Goal: Task Accomplishment & Management: Complete application form

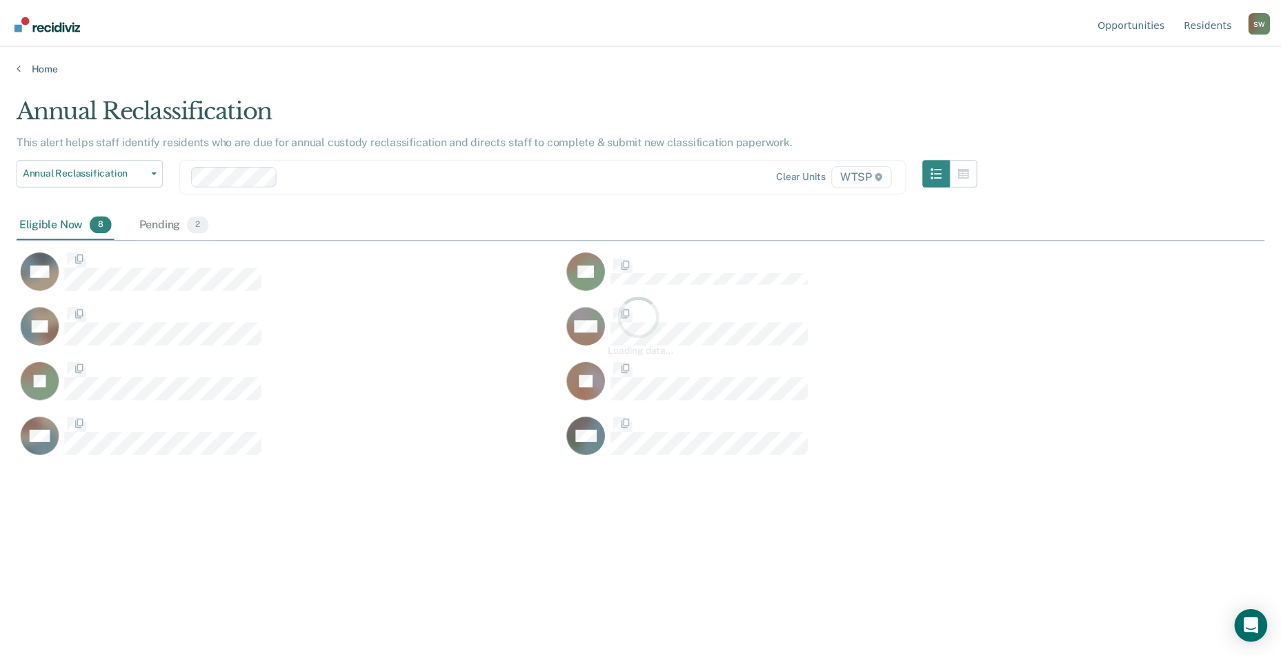
scroll to position [449, 1248]
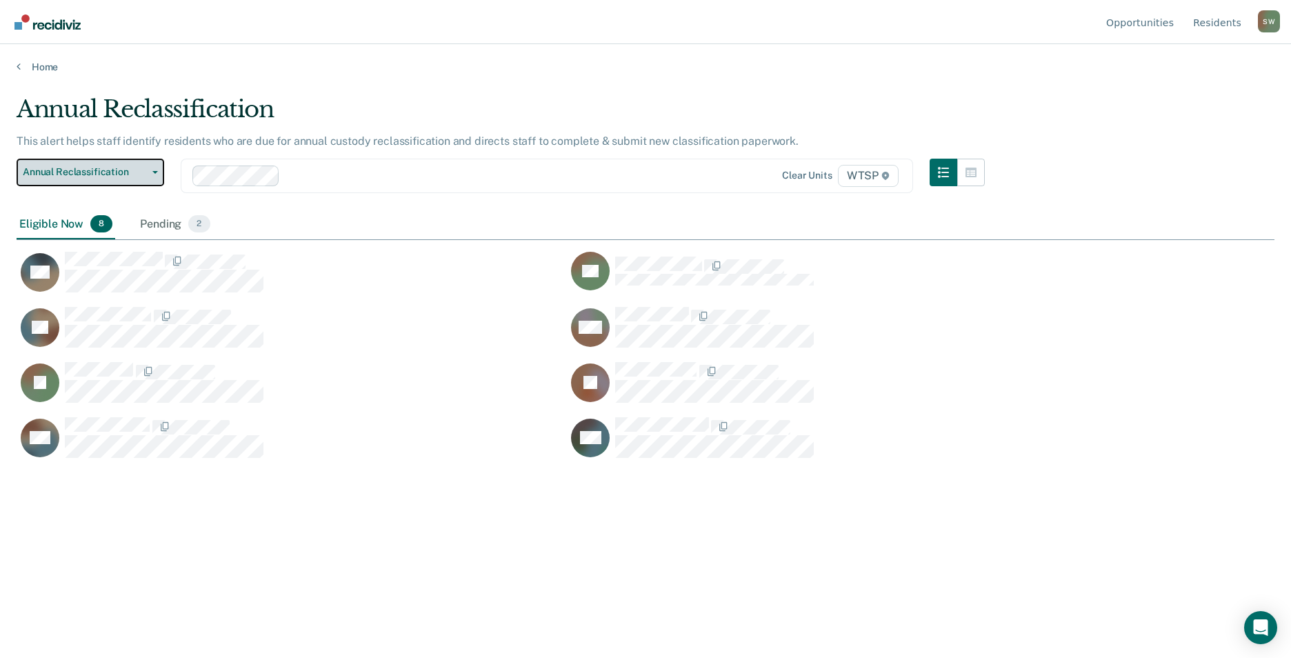
click at [150, 174] on button "Annual Reclassification" at bounding box center [91, 173] width 148 height 28
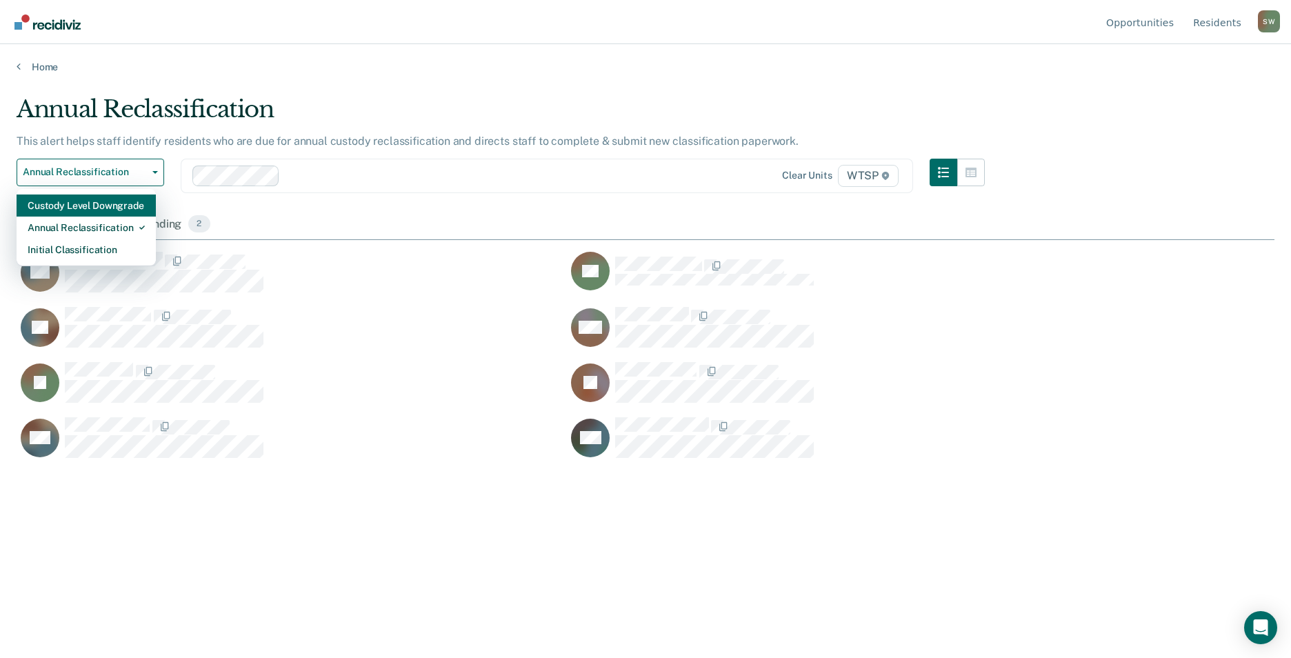
click at [120, 204] on div "Custody Level Downgrade" at bounding box center [86, 206] width 117 height 22
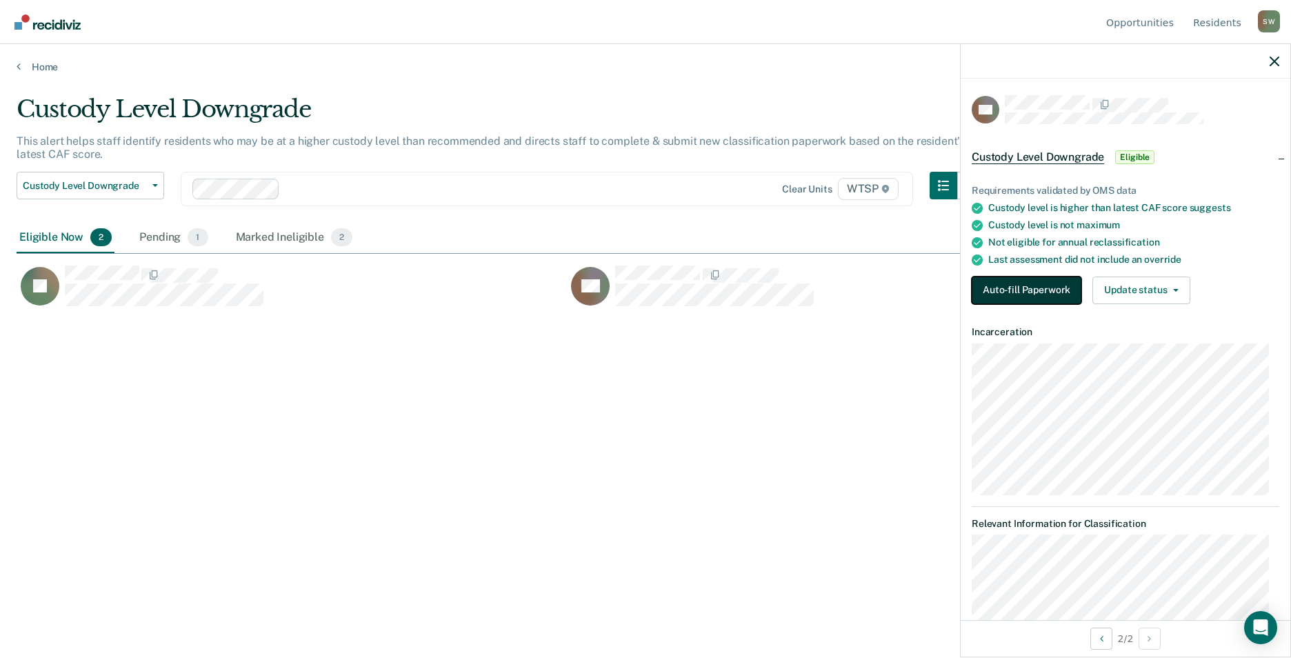
click at [1015, 279] on button "Auto-fill Paperwork" at bounding box center [1027, 291] width 110 height 28
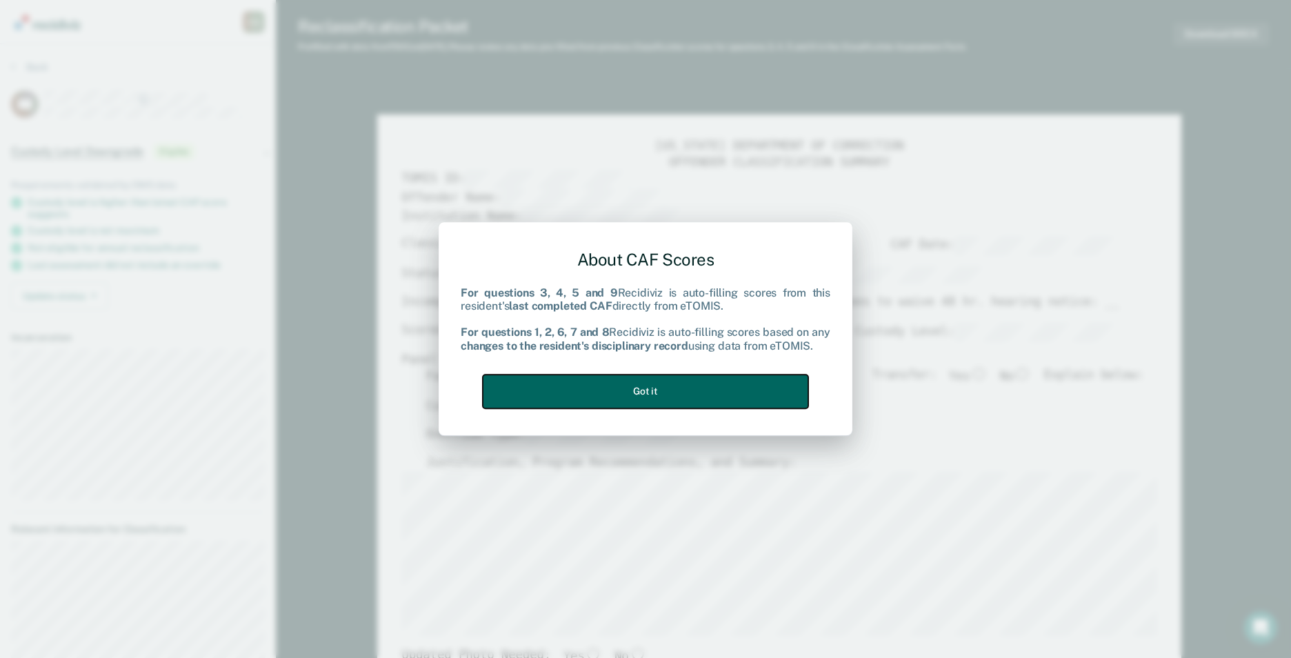
click at [612, 388] on button "Got it" at bounding box center [646, 392] width 326 height 34
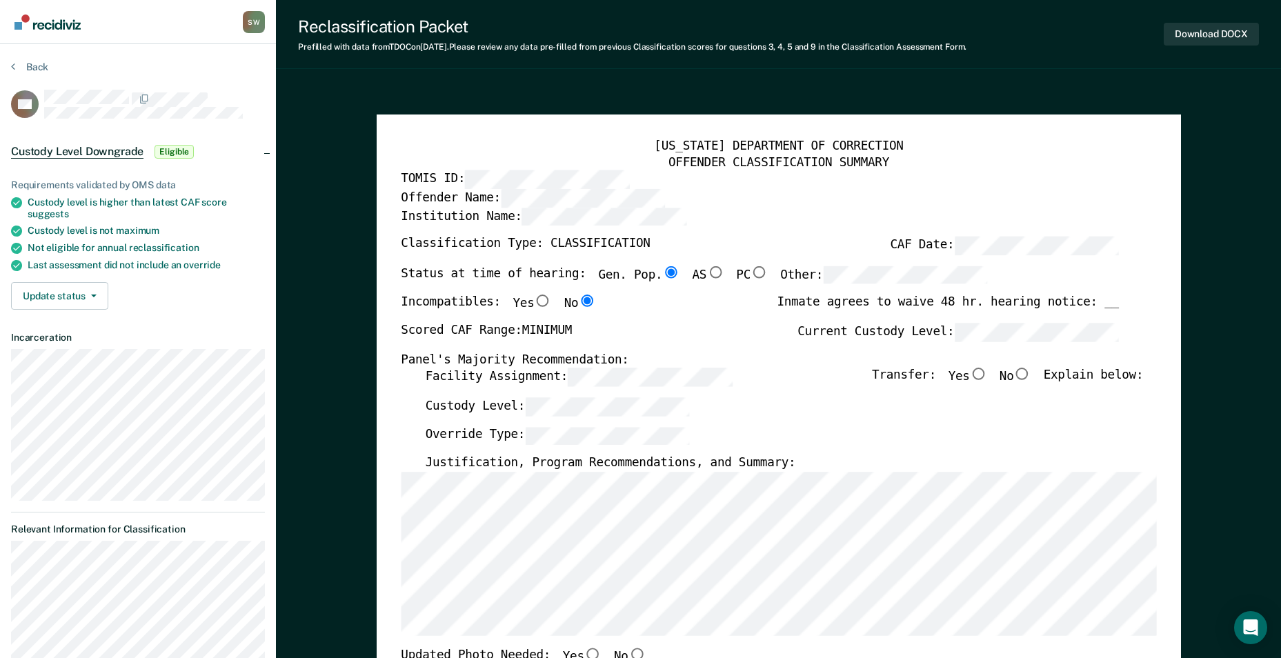
click at [1031, 372] on input "No" at bounding box center [1022, 374] width 18 height 12
type textarea "x"
radio input "true"
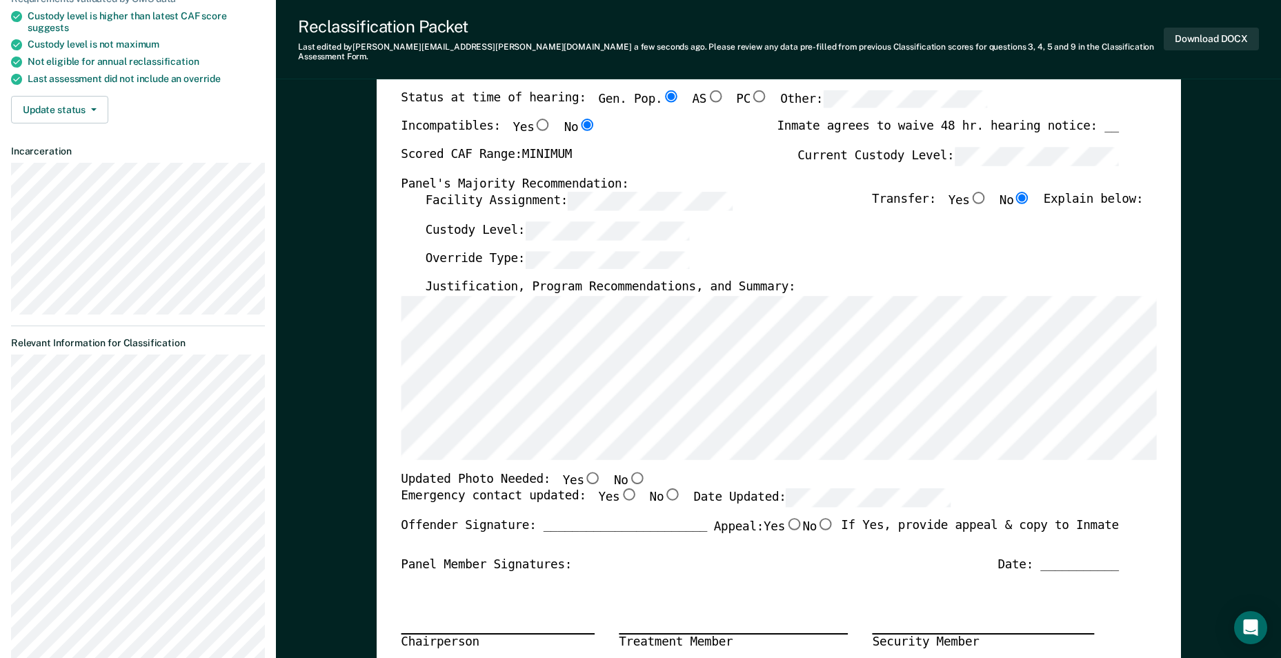
scroll to position [207, 0]
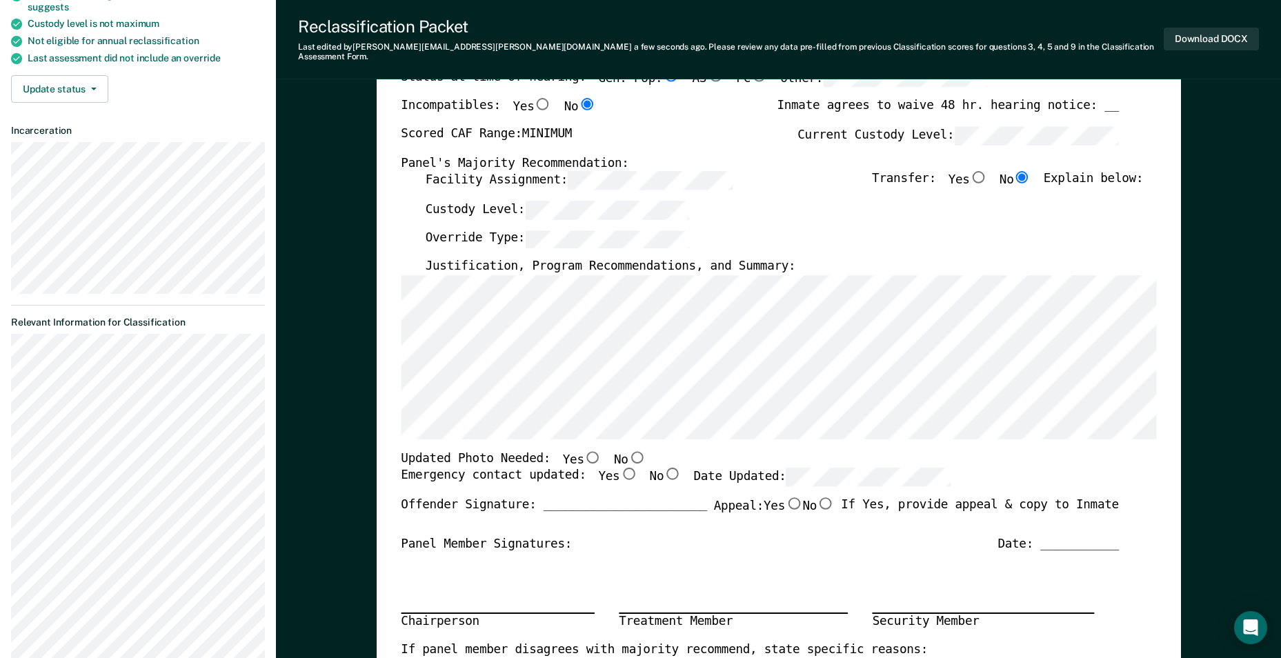
click at [628, 451] on input "No" at bounding box center [637, 457] width 18 height 12
type textarea "x"
radio input "true"
click at [619, 468] on input "Yes" at bounding box center [628, 474] width 18 height 12
type textarea "x"
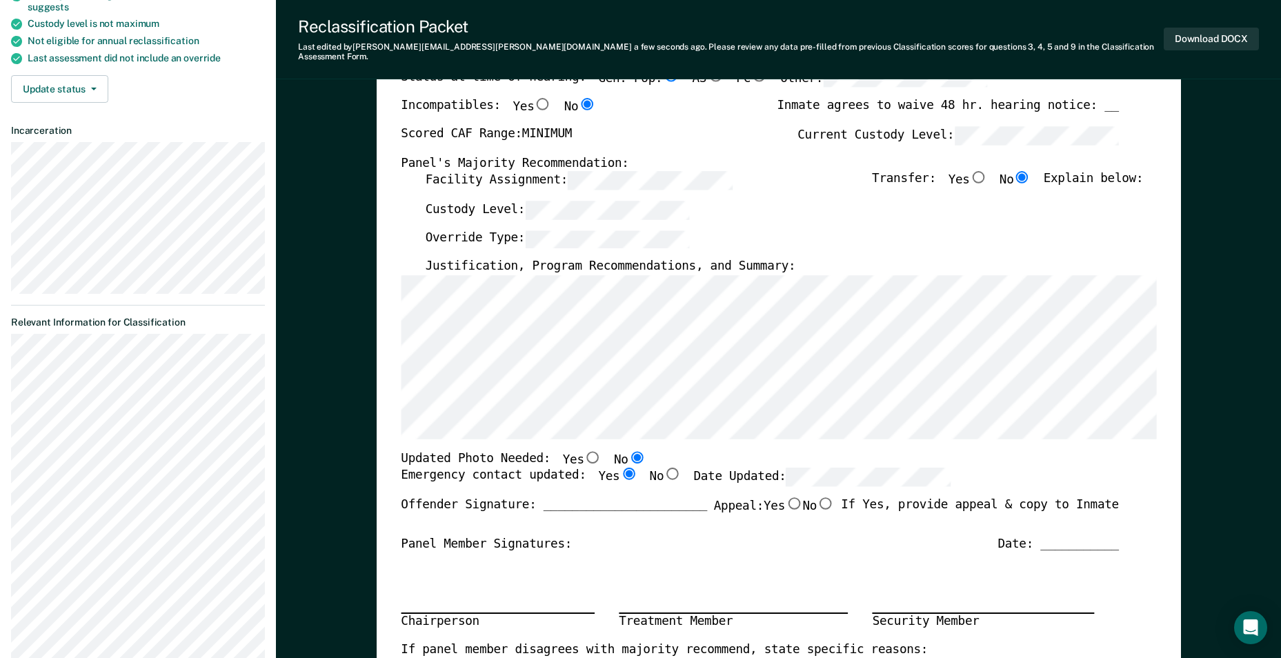
radio input "true"
click at [817, 499] on input "No" at bounding box center [826, 503] width 18 height 12
type textarea "x"
radio input "true"
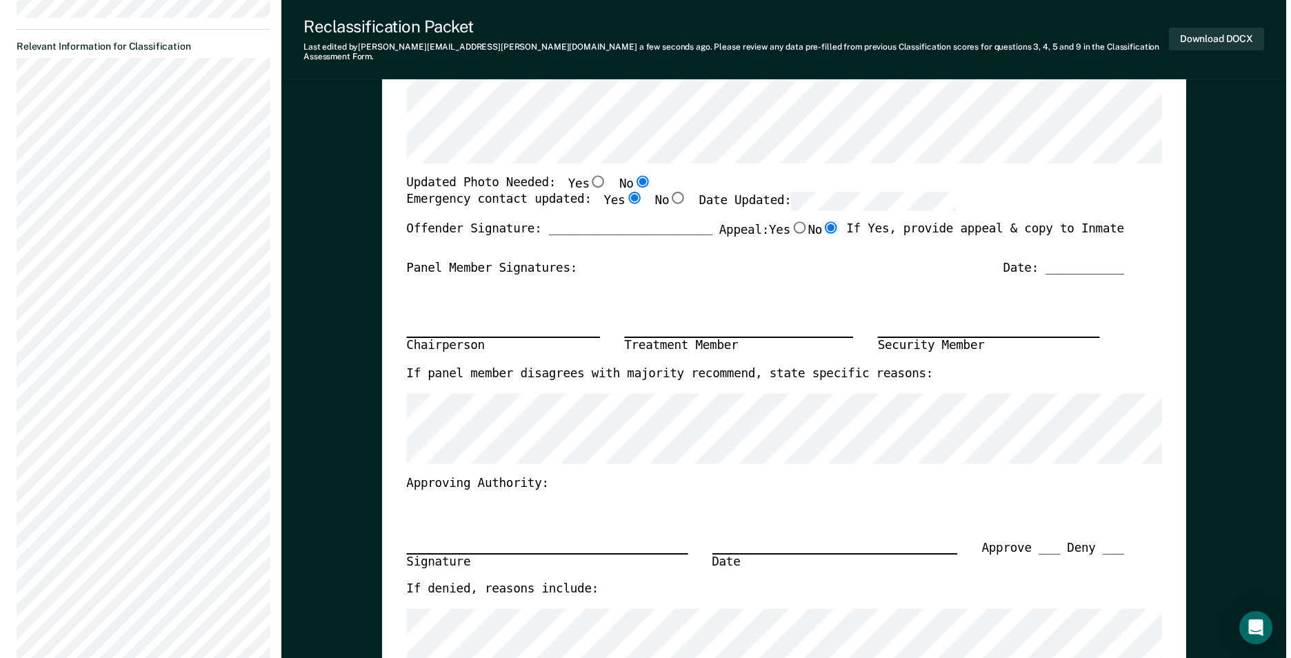
scroll to position [0, 0]
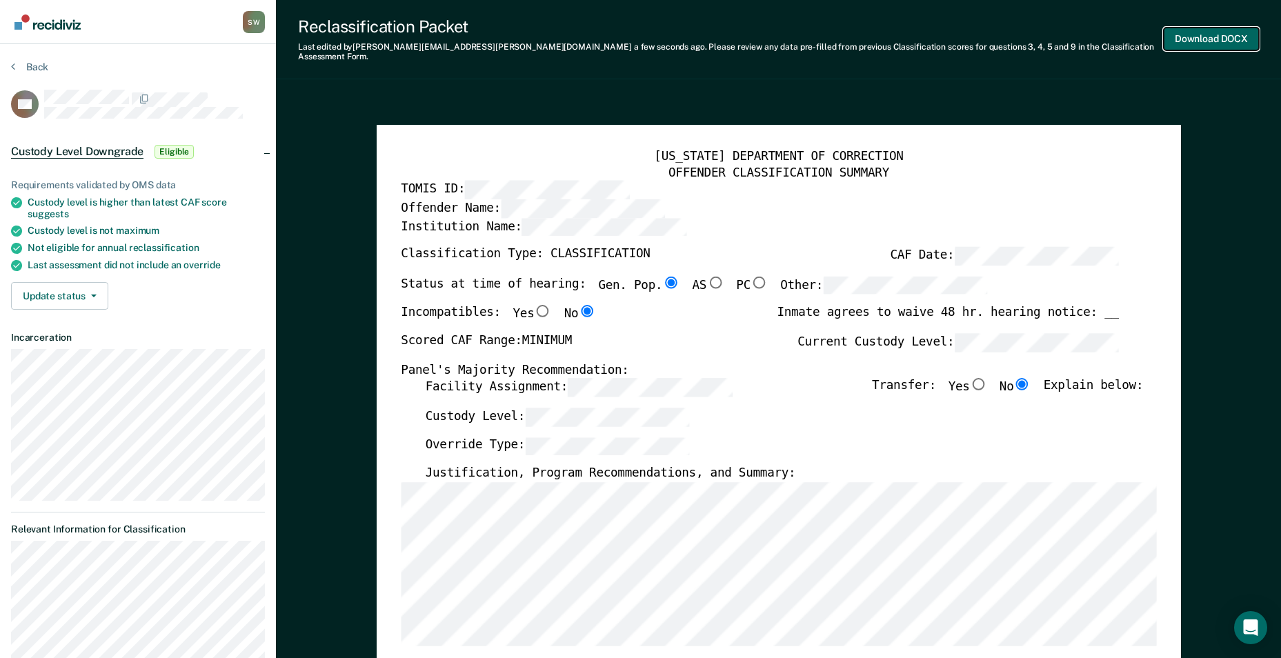
click at [1210, 34] on button "Download DOCX" at bounding box center [1211, 39] width 95 height 23
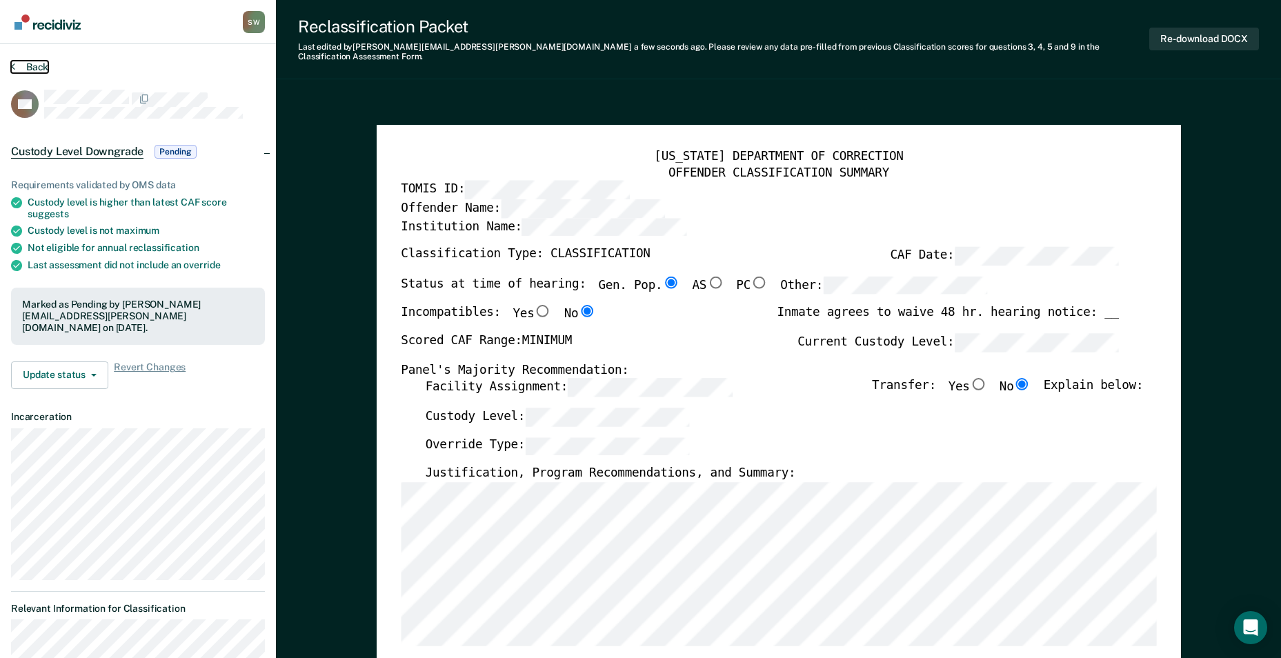
click at [26, 66] on button "Back" at bounding box center [29, 67] width 37 height 12
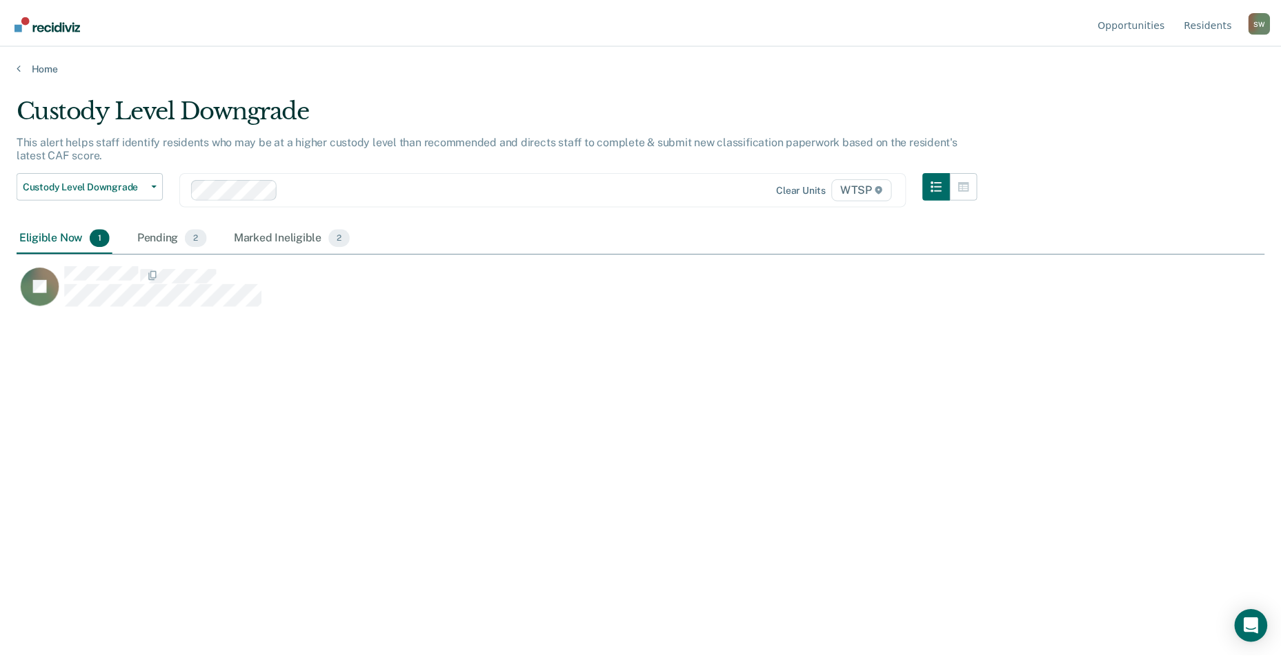
scroll to position [449, 1248]
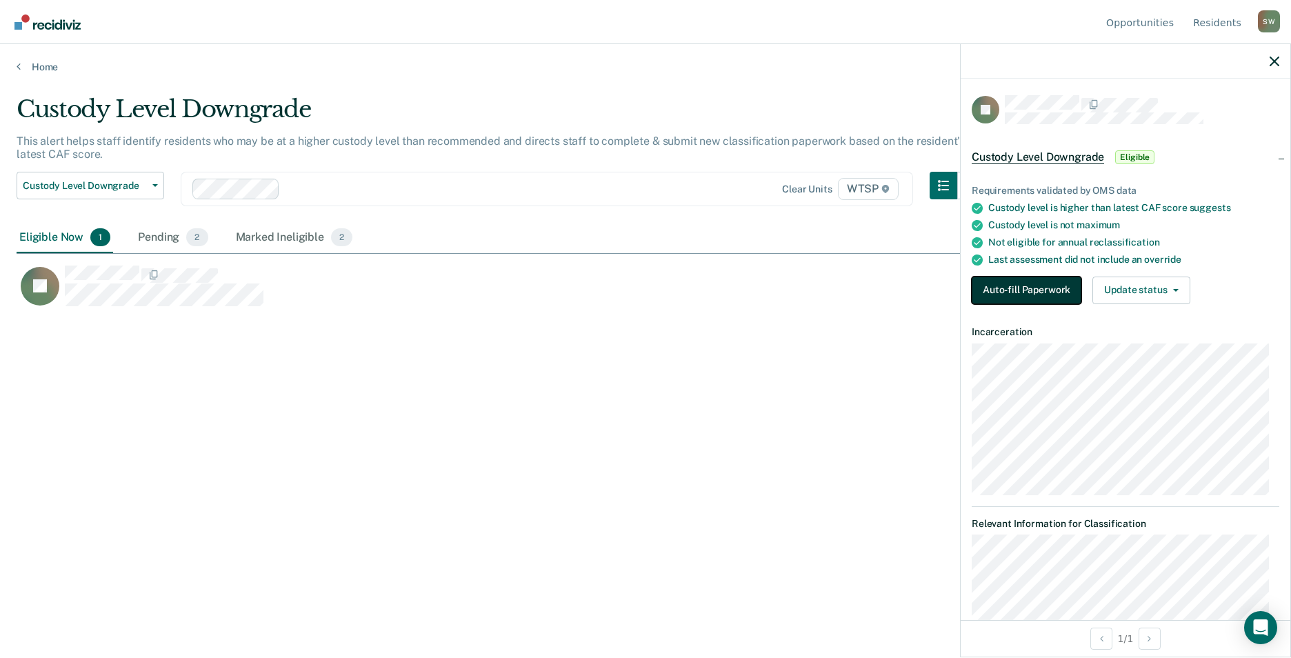
click at [1007, 281] on button "Auto-fill Paperwork" at bounding box center [1027, 291] width 110 height 28
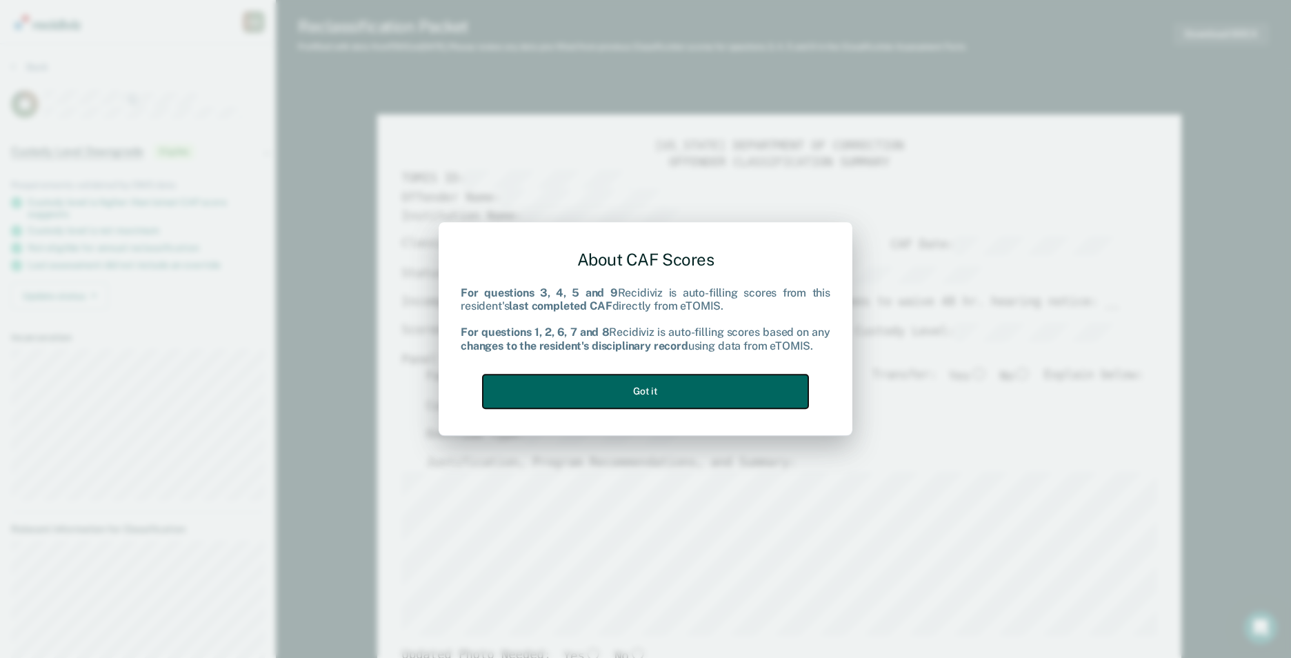
drag, startPoint x: 674, startPoint y: 406, endPoint x: 662, endPoint y: 381, distance: 28.4
click at [674, 405] on button "Got it" at bounding box center [646, 392] width 326 height 34
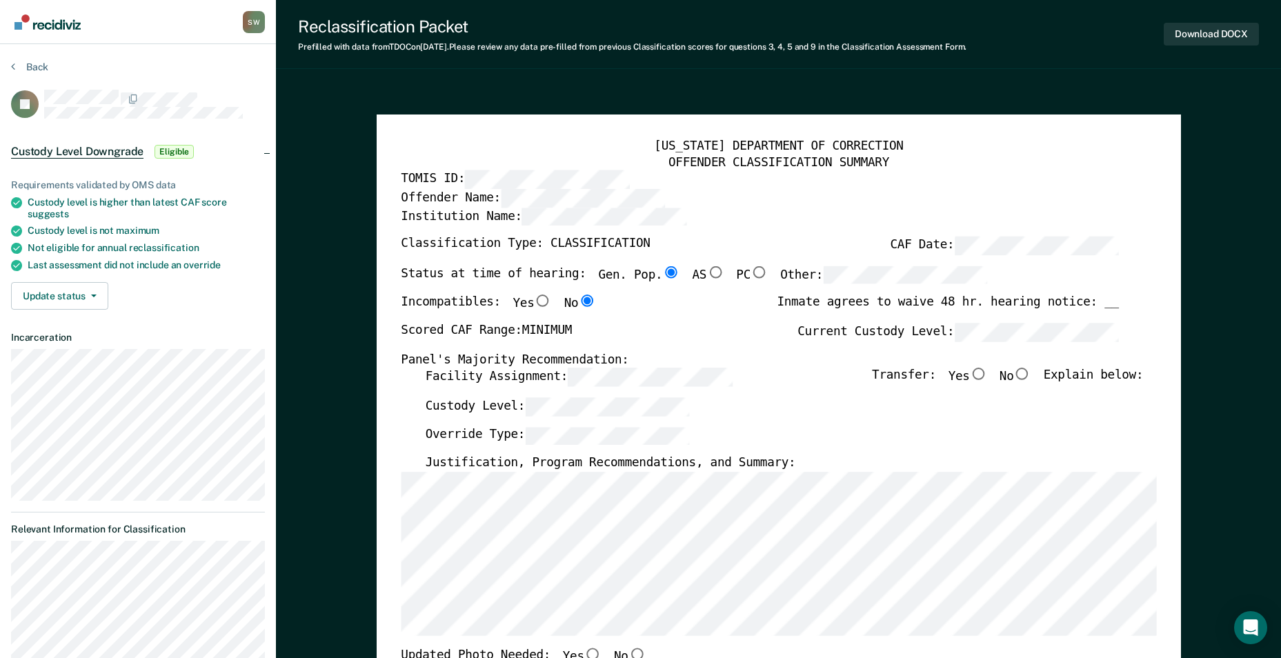
click at [1031, 369] on input "No" at bounding box center [1022, 374] width 18 height 12
type textarea "x"
radio input "true"
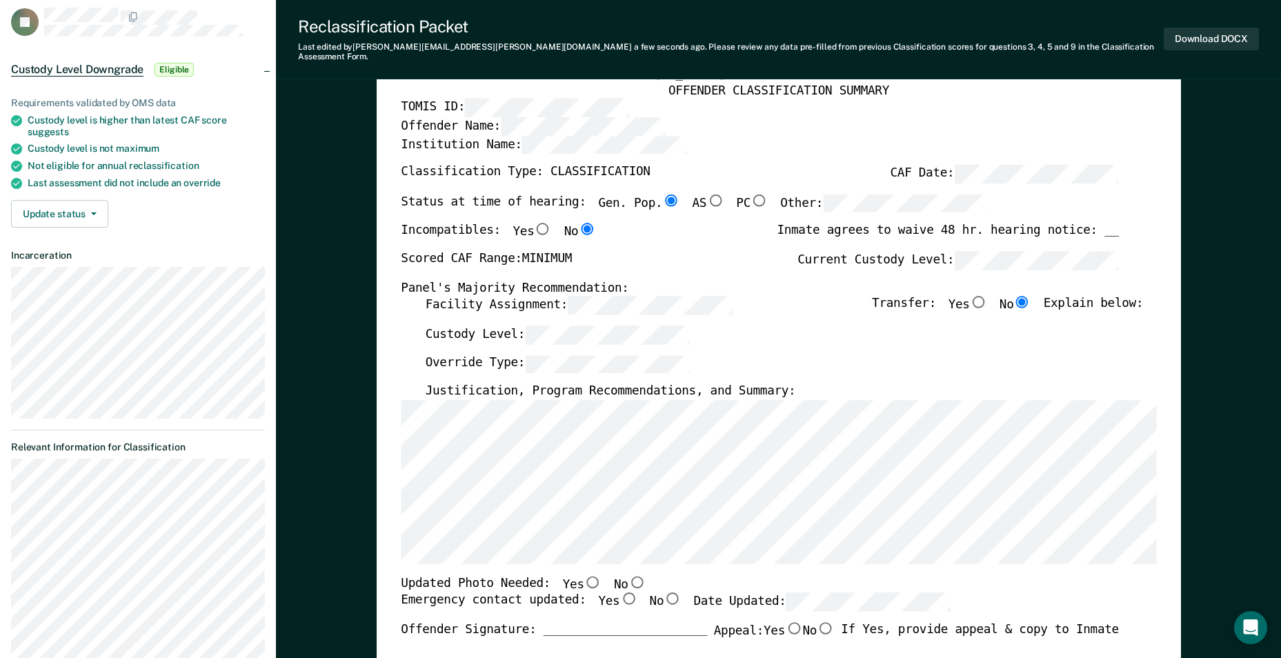
scroll to position [138, 0]
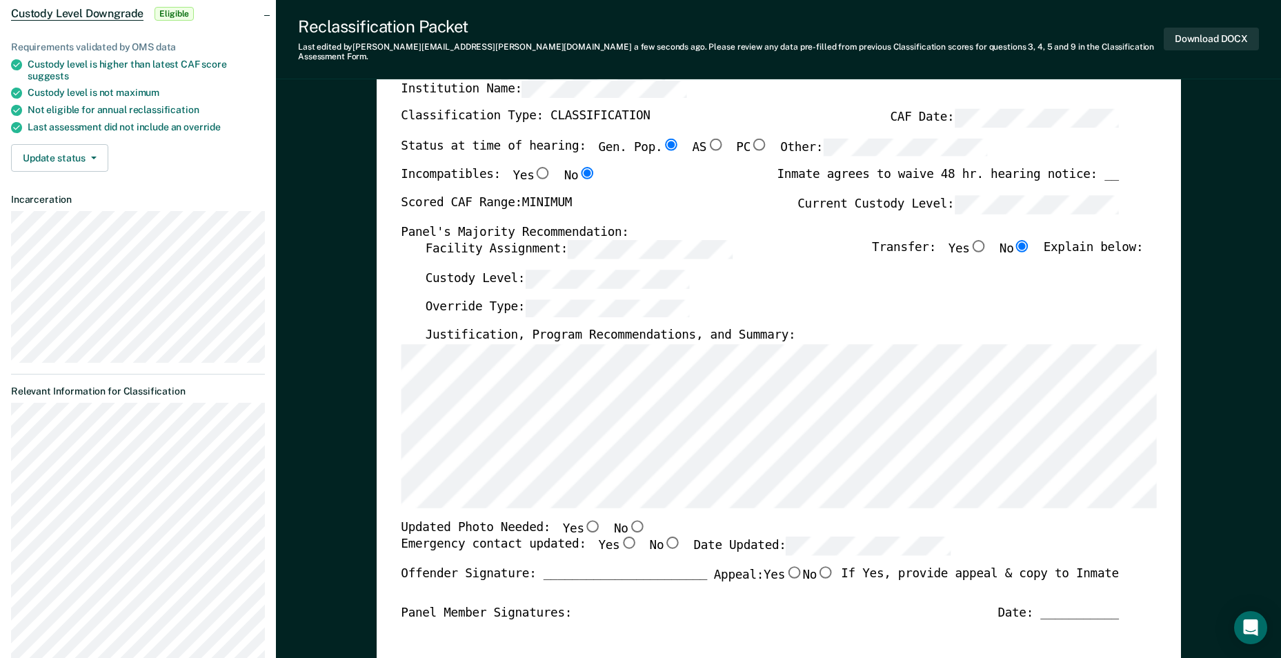
click at [628, 520] on input "No" at bounding box center [637, 526] width 18 height 12
type textarea "x"
radio input "true"
click at [619, 537] on input "Yes" at bounding box center [628, 543] width 18 height 12
type textarea "x"
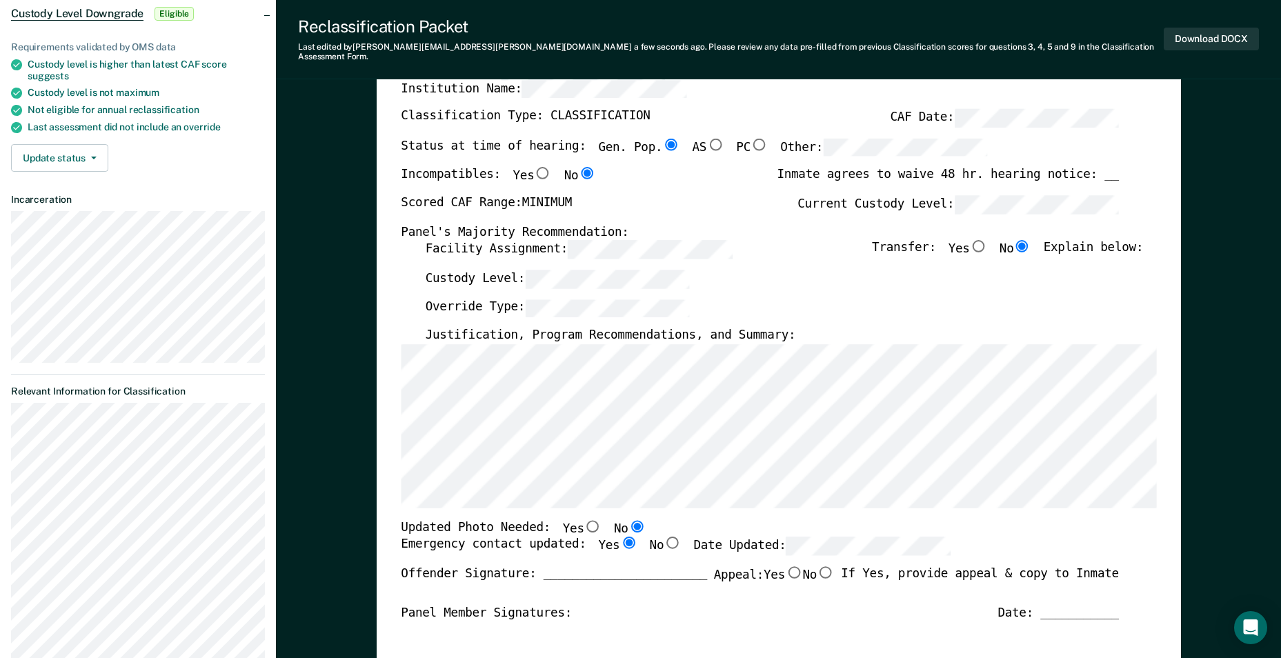
radio input "true"
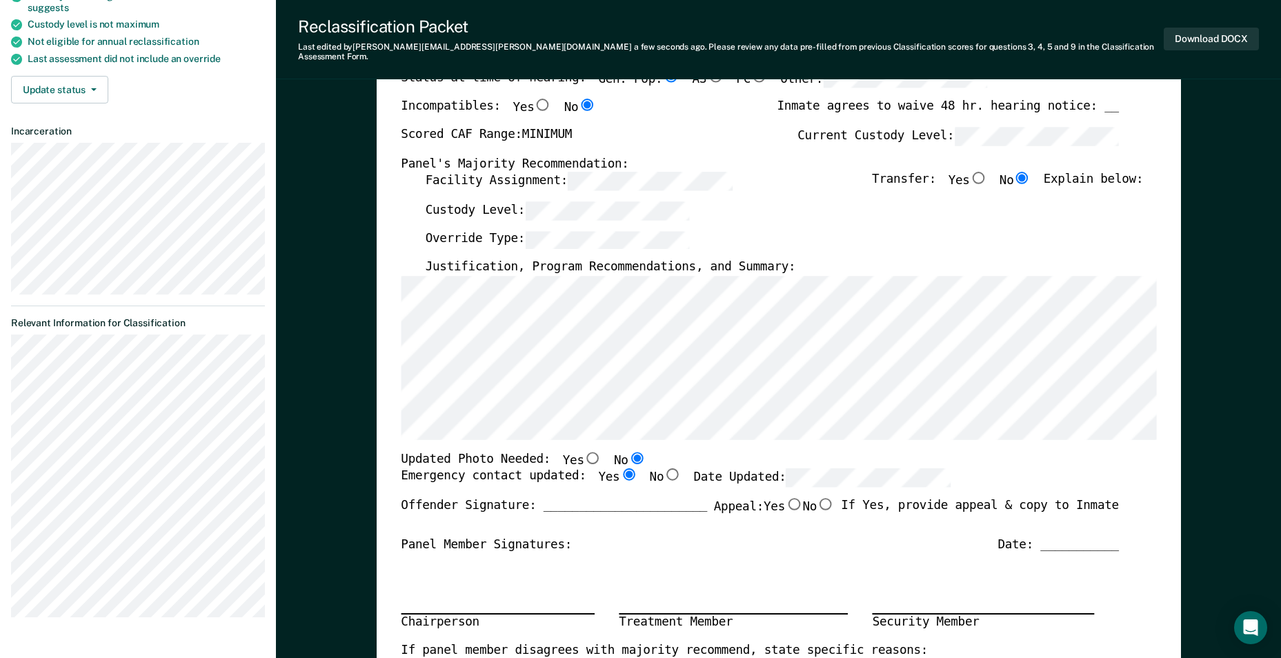
scroll to position [207, 0]
click at [818, 497] on input "No" at bounding box center [826, 503] width 18 height 12
type textarea "x"
radio input "true"
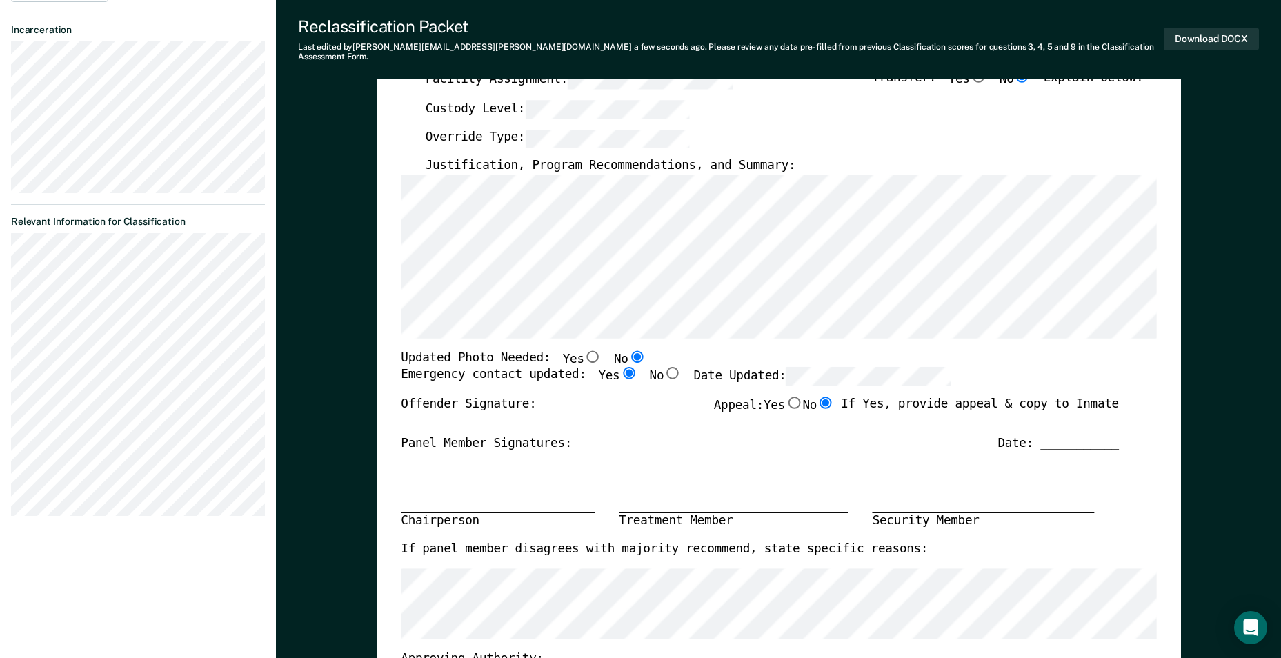
scroll to position [0, 0]
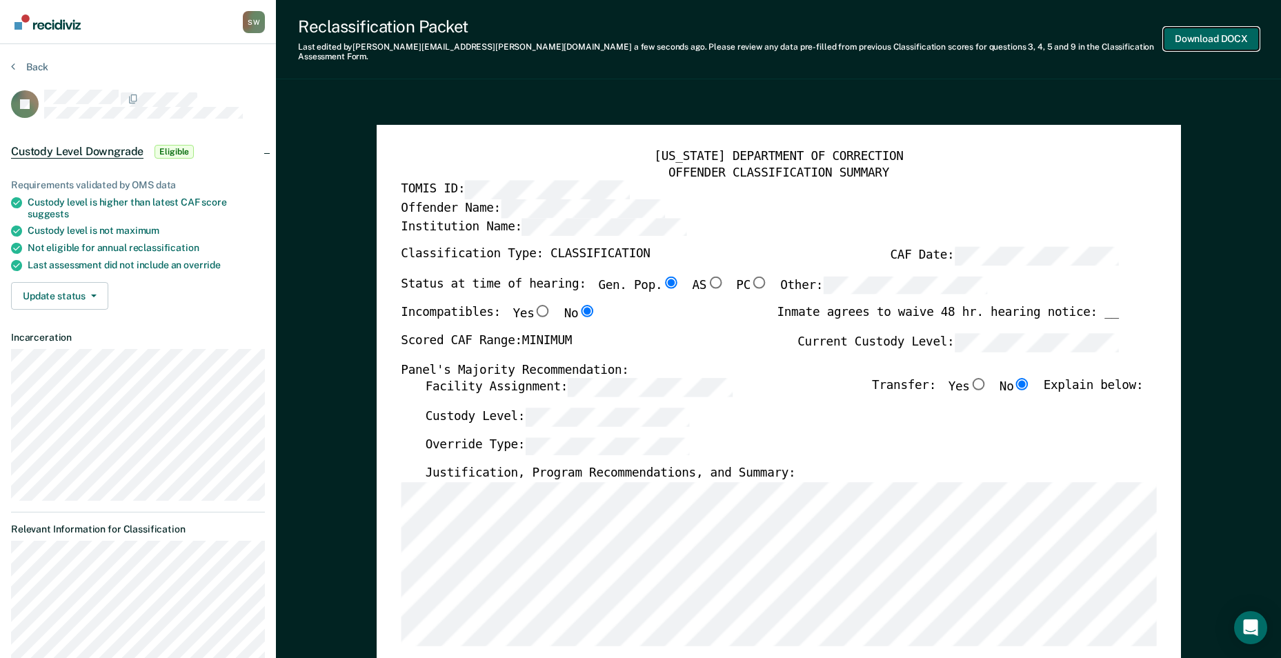
click at [1198, 31] on button "Download DOCX" at bounding box center [1211, 39] width 95 height 23
type textarea "x"
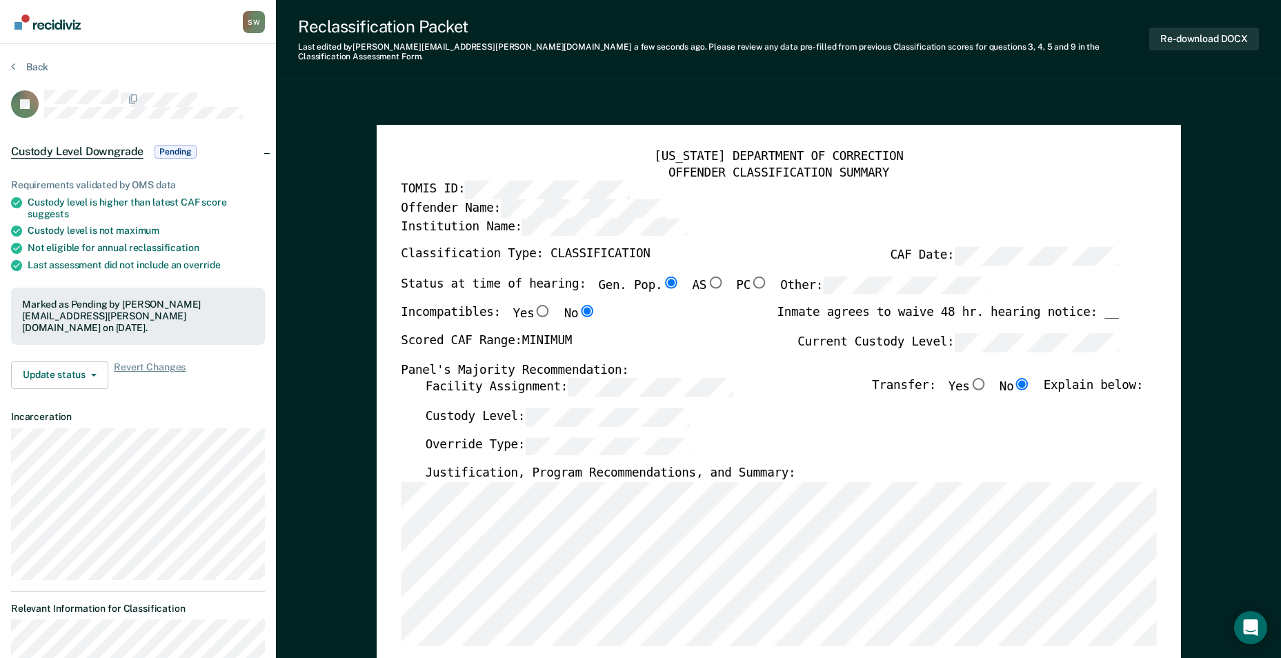
click at [1193, 28] on button "Re-download DOCX" at bounding box center [1204, 39] width 110 height 23
